Goal: Task Accomplishment & Management: Complete application form

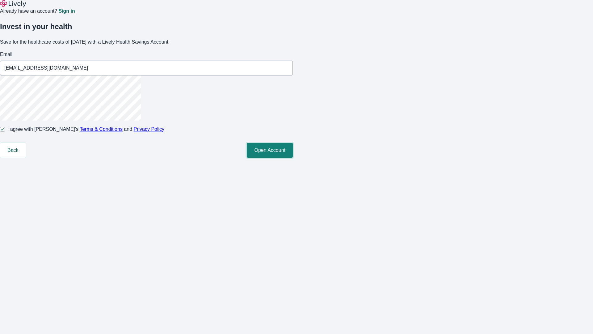
click at [293, 158] on button "Open Account" at bounding box center [270, 150] width 46 height 15
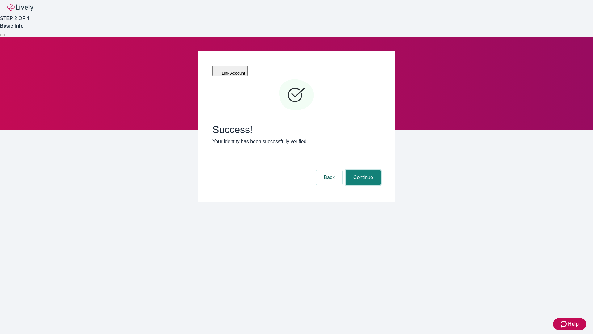
click at [362, 170] on button "Continue" at bounding box center [363, 177] width 35 height 15
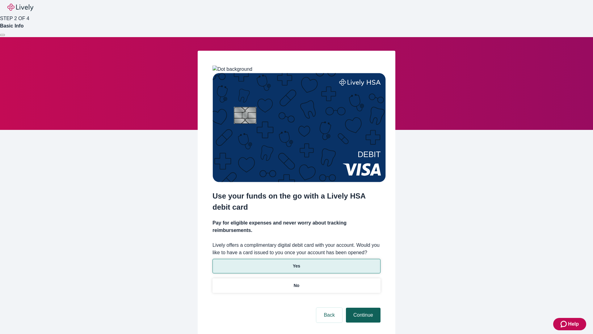
click at [296, 263] on p "Yes" at bounding box center [296, 266] width 7 height 6
click at [362, 307] on button "Continue" at bounding box center [363, 314] width 35 height 15
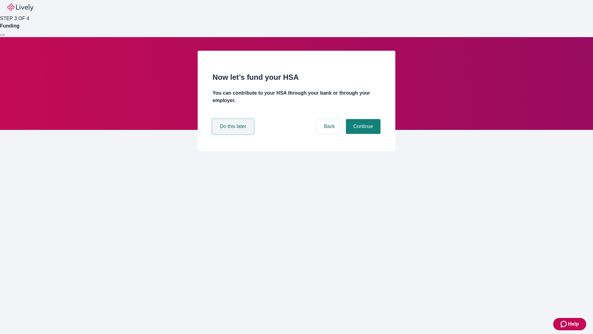
click at [234, 134] on button "Do this later" at bounding box center [233, 126] width 41 height 15
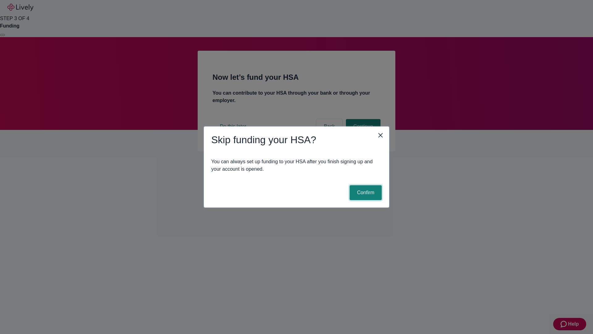
click at [365, 192] on button "Confirm" at bounding box center [366, 192] width 32 height 15
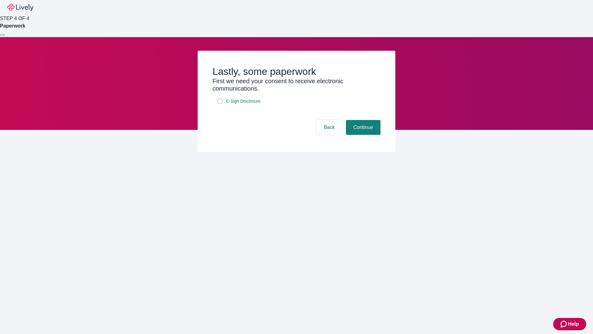
click at [220, 104] on input "E-Sign Disclosure" at bounding box center [220, 101] width 5 height 5
checkbox input "true"
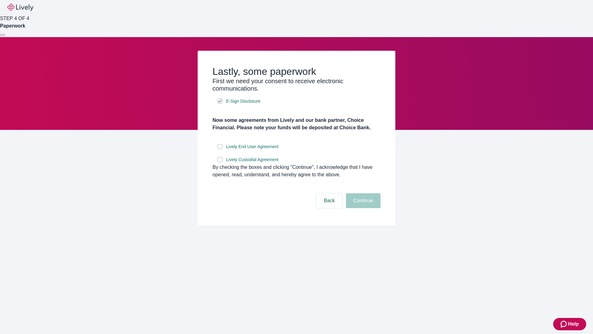
click at [220, 149] on input "Lively End User Agreement" at bounding box center [220, 146] width 5 height 5
checkbox input "true"
click at [220, 162] on input "Lively Custodial Agreement" at bounding box center [220, 159] width 5 height 5
checkbox input "true"
click at [362, 208] on button "Continue" at bounding box center [363, 200] width 35 height 15
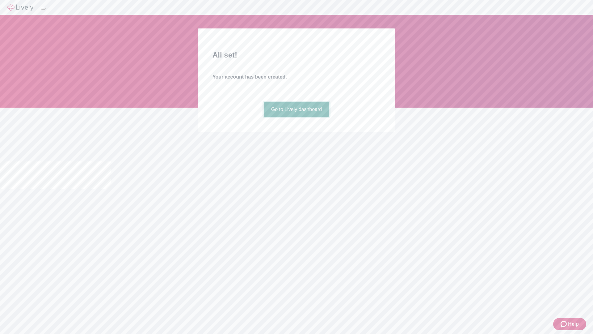
click at [296, 117] on link "Go to Lively dashboard" at bounding box center [297, 109] width 66 height 15
